Goal: Task Accomplishment & Management: Manage account settings

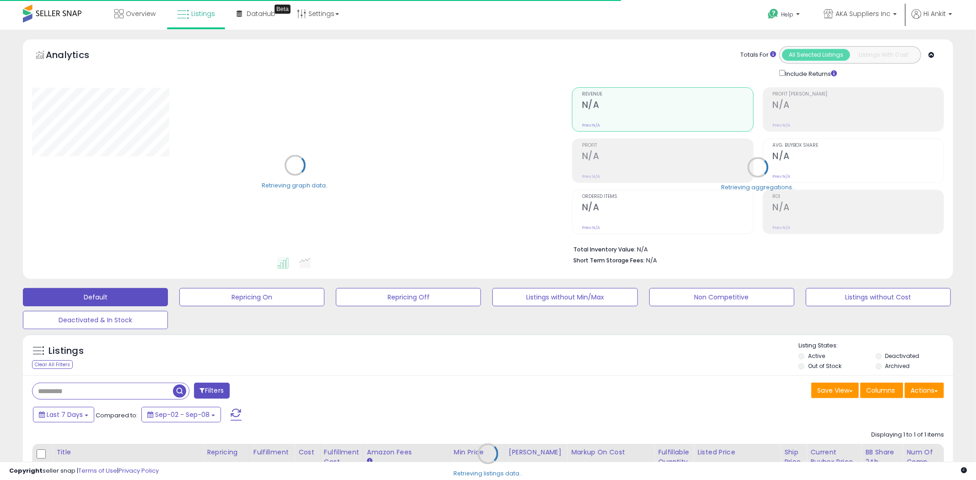
type input "**********"
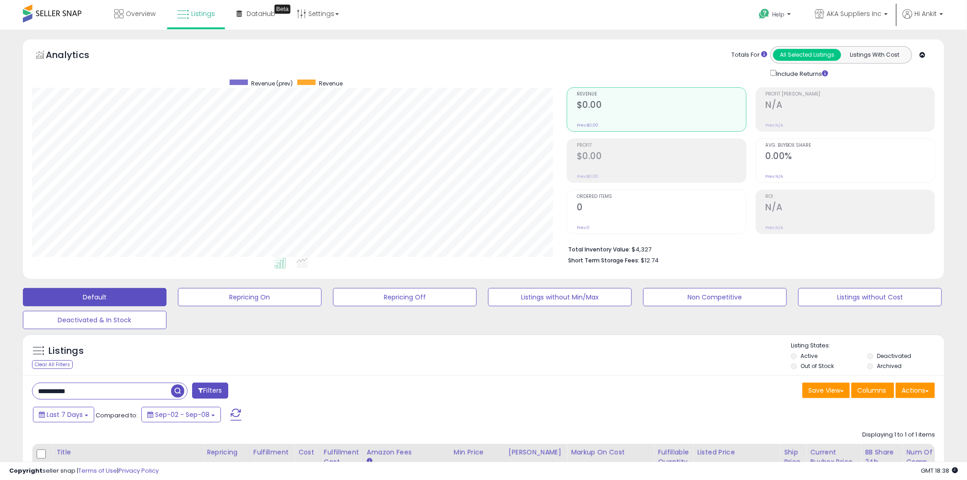
scroll to position [188, 535]
click at [948, 19] on div "Help Contact Support Search Knowledge Hub Request a Feature Hi Ankit" at bounding box center [793, 19] width 320 height 39
click at [940, 15] on p "Hi Ankit" at bounding box center [922, 14] width 41 height 11
click at [918, 48] on link "Account" at bounding box center [922, 48] width 24 height 9
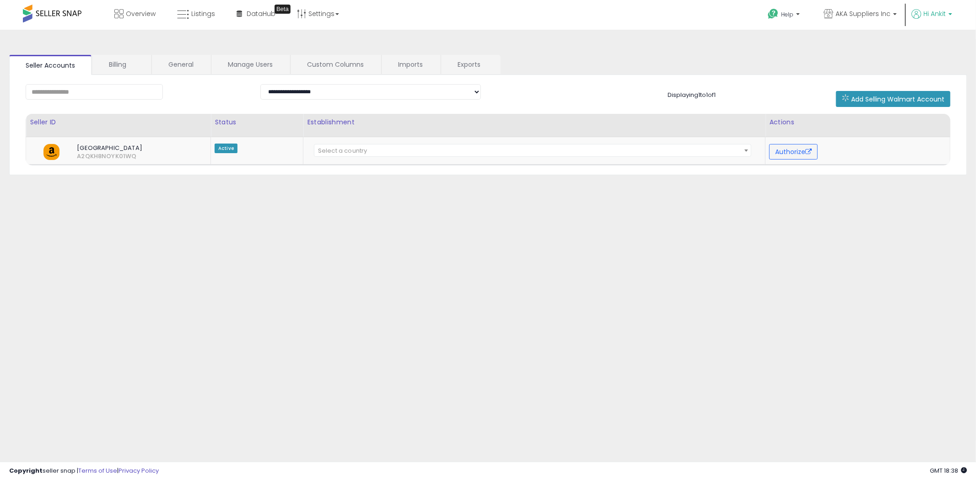
click at [947, 11] on p "Hi Ankit" at bounding box center [931, 14] width 41 height 11
click at [934, 48] on link "Account" at bounding box center [931, 48] width 24 height 9
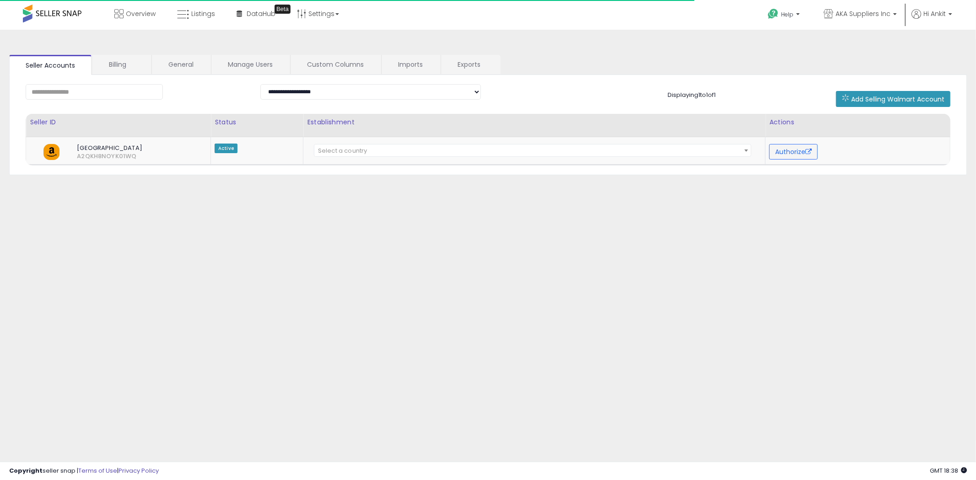
click at [946, 8] on ul "Help Contact Support Search Knowledge Hub Request a Feature AKA Suppliers Inc A…" at bounding box center [856, 15] width 198 height 30
click at [948, 13] on p "Hi Ankit" at bounding box center [931, 14] width 41 height 11
click at [933, 70] on link "Profile" at bounding box center [931, 73] width 18 height 9
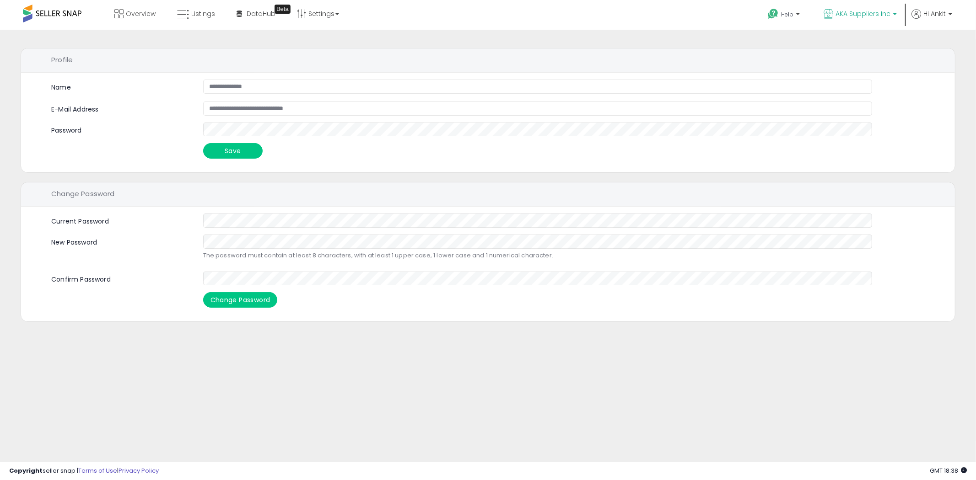
click at [893, 14] on p "AKA Suppliers Inc" at bounding box center [859, 14] width 73 height 11
click at [867, 38] on span "665 listings" at bounding box center [877, 42] width 32 height 8
click at [932, 19] on p "Hi Ankit" at bounding box center [931, 14] width 41 height 11
click at [673, 344] on div "**********" at bounding box center [488, 229] width 967 height 380
click at [928, 11] on span "Hi Ankit" at bounding box center [934, 13] width 22 height 9
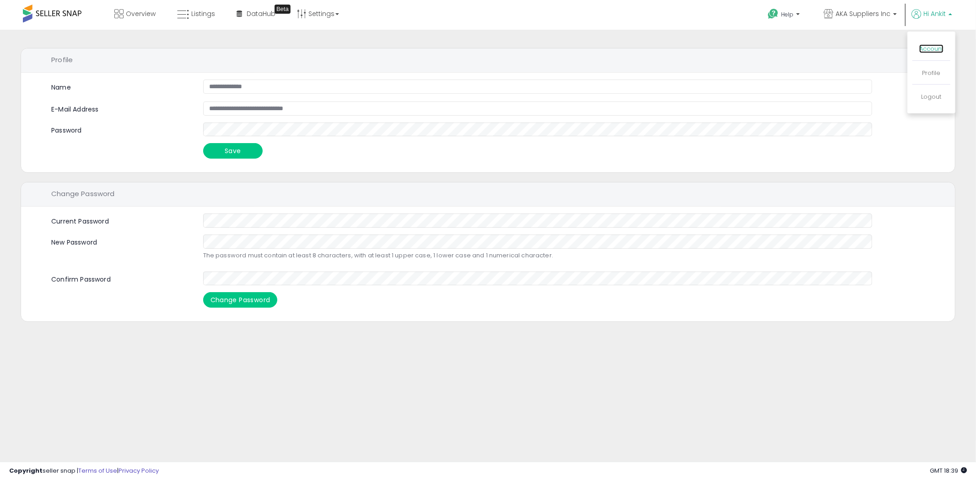
click at [931, 53] on link "Account" at bounding box center [931, 48] width 24 height 9
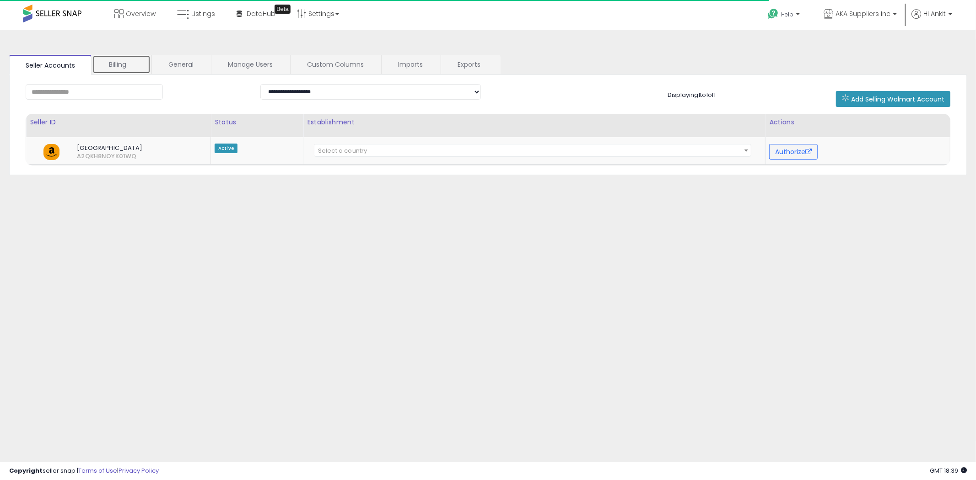
click at [111, 68] on link "Billing" at bounding box center [121, 64] width 58 height 19
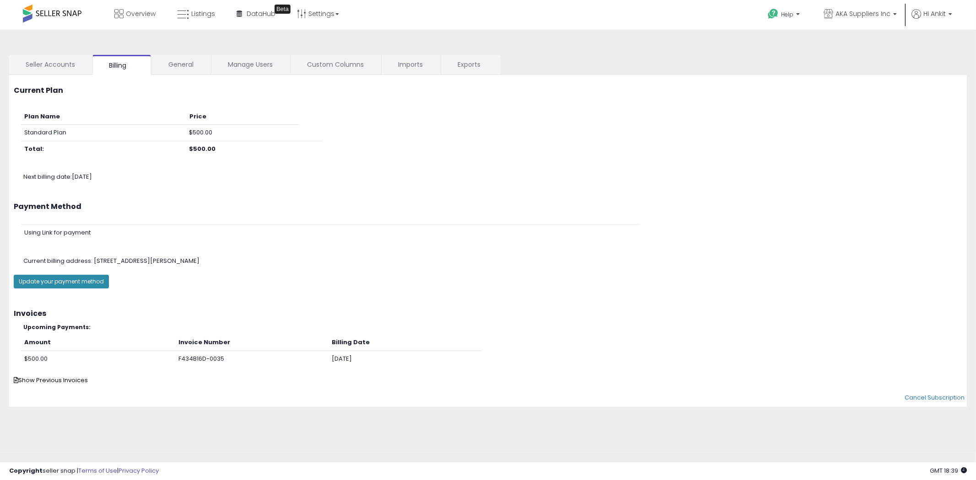
click at [94, 282] on button "Update your payment method" at bounding box center [61, 282] width 95 height 14
